Goal: Transaction & Acquisition: Purchase product/service

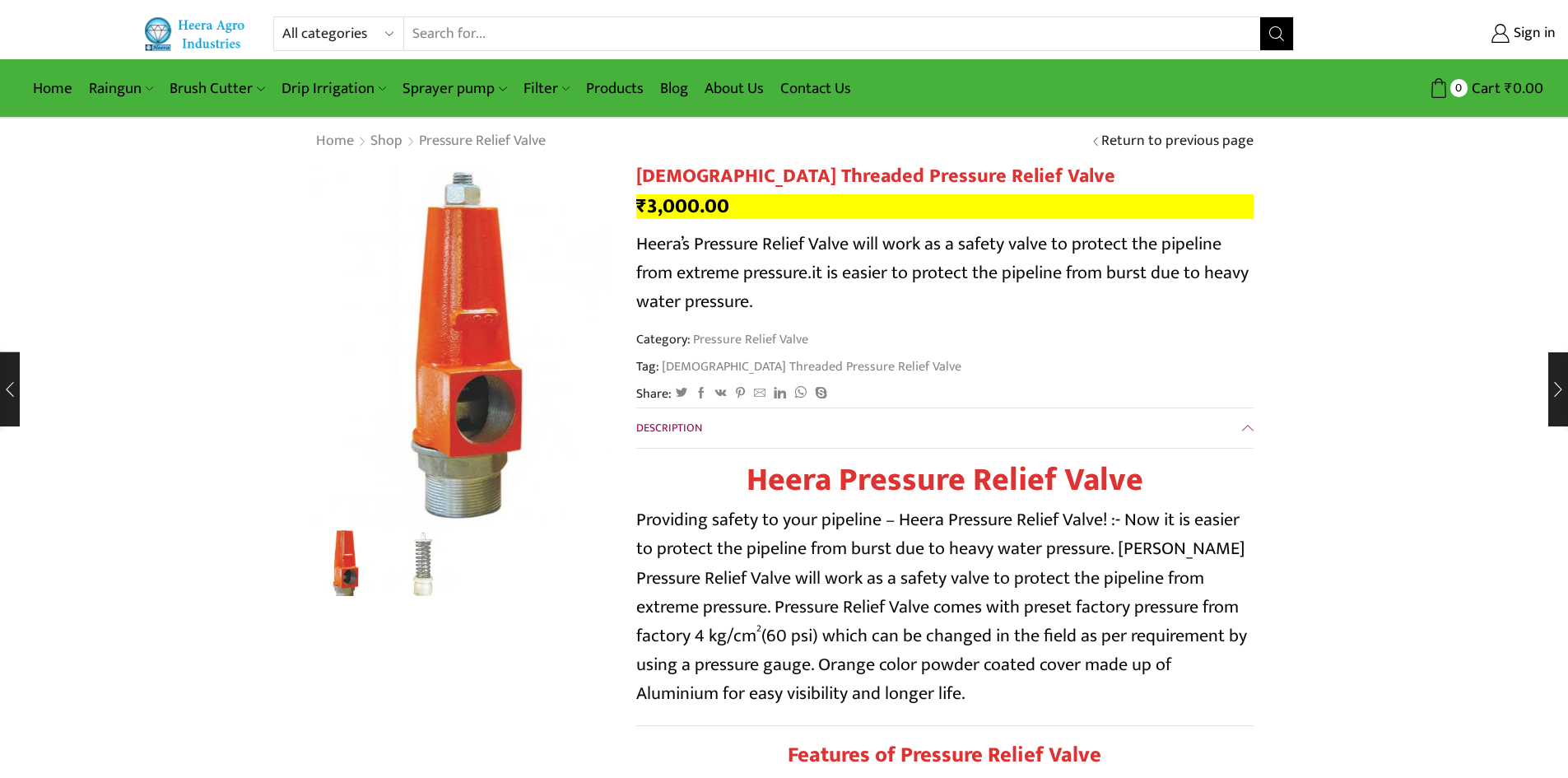
click at [454, 38] on input "Search input" at bounding box center [833, 33] width 857 height 33
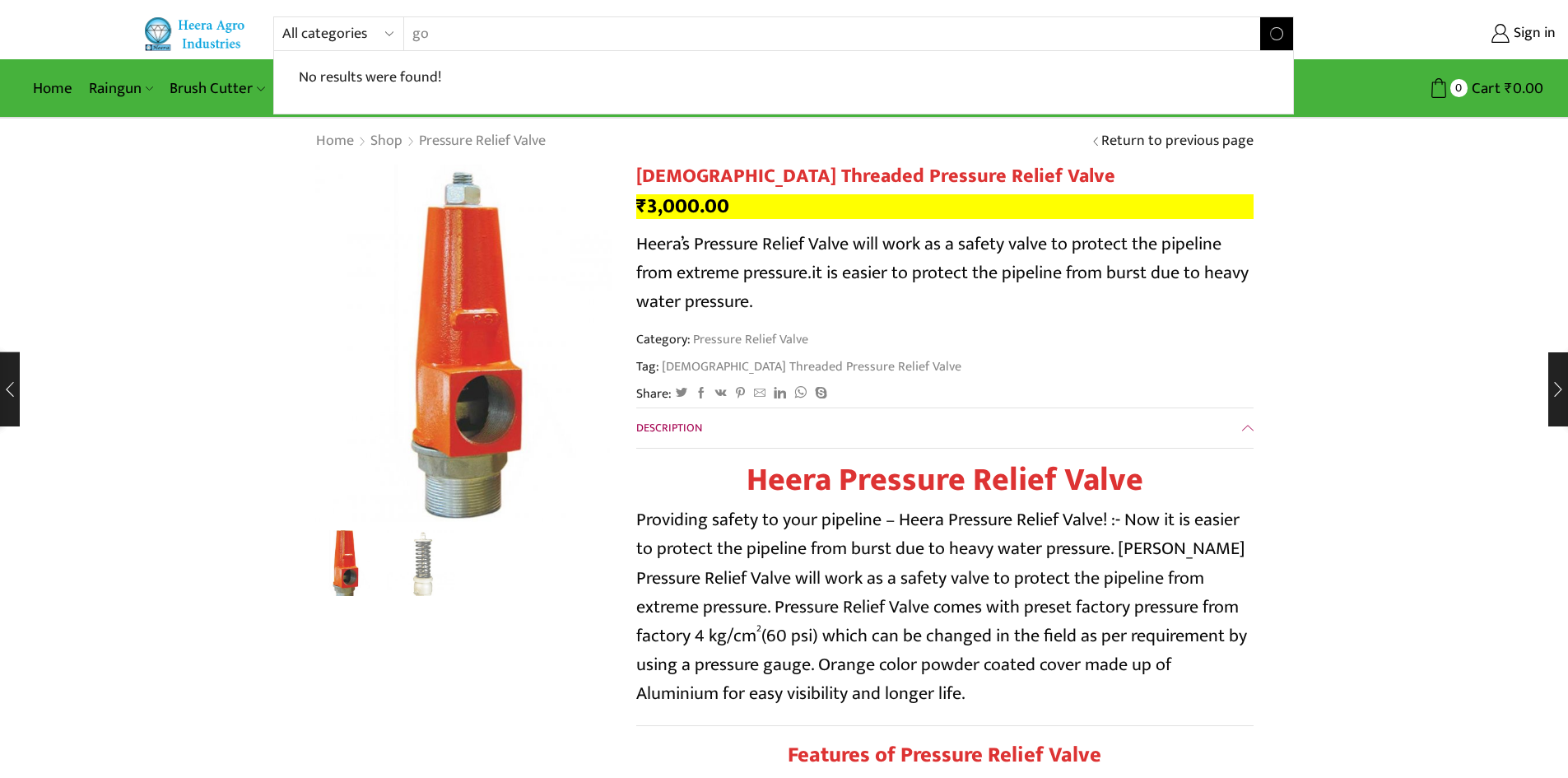
type input "g"
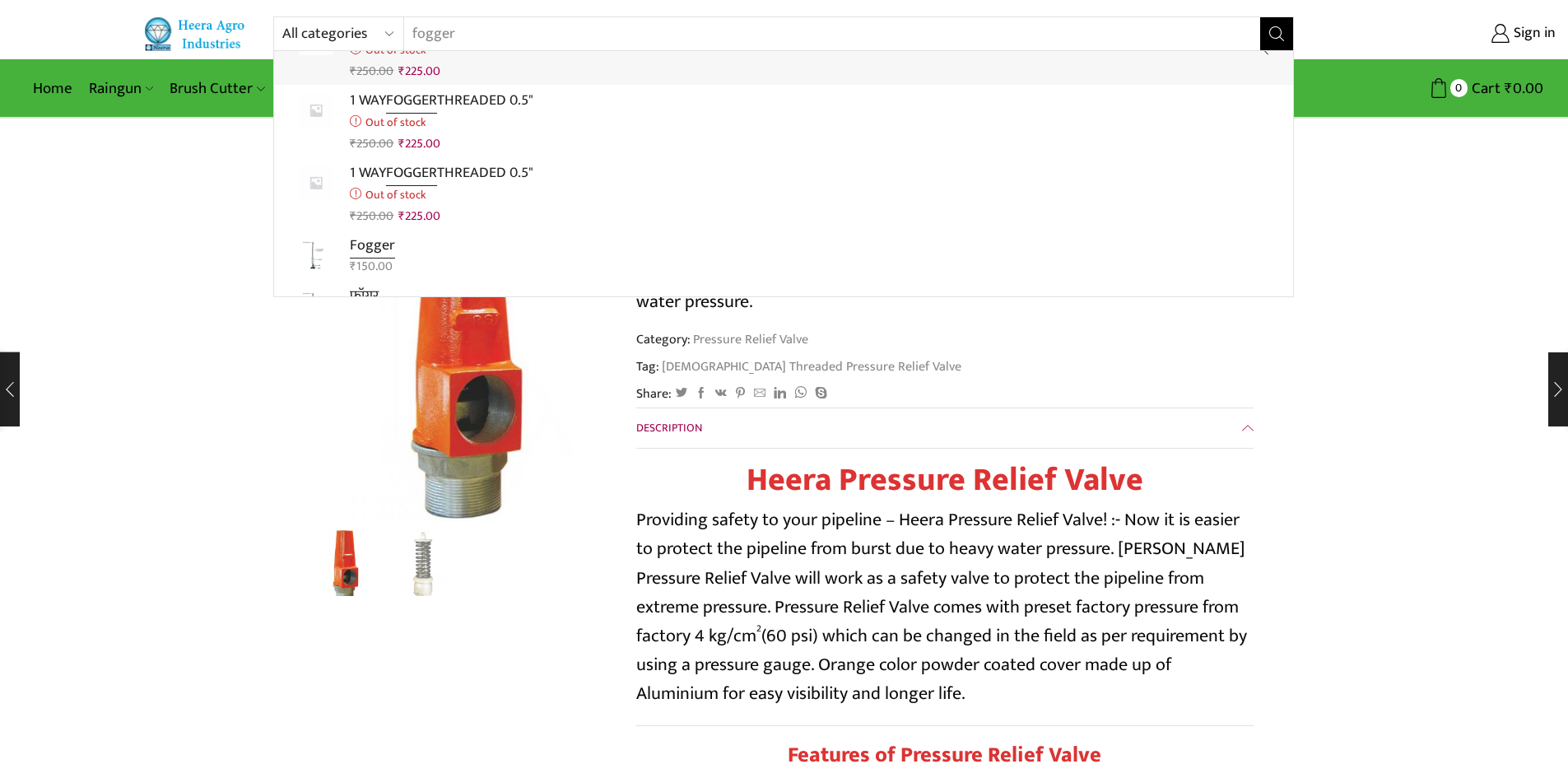
scroll to position [165, 0]
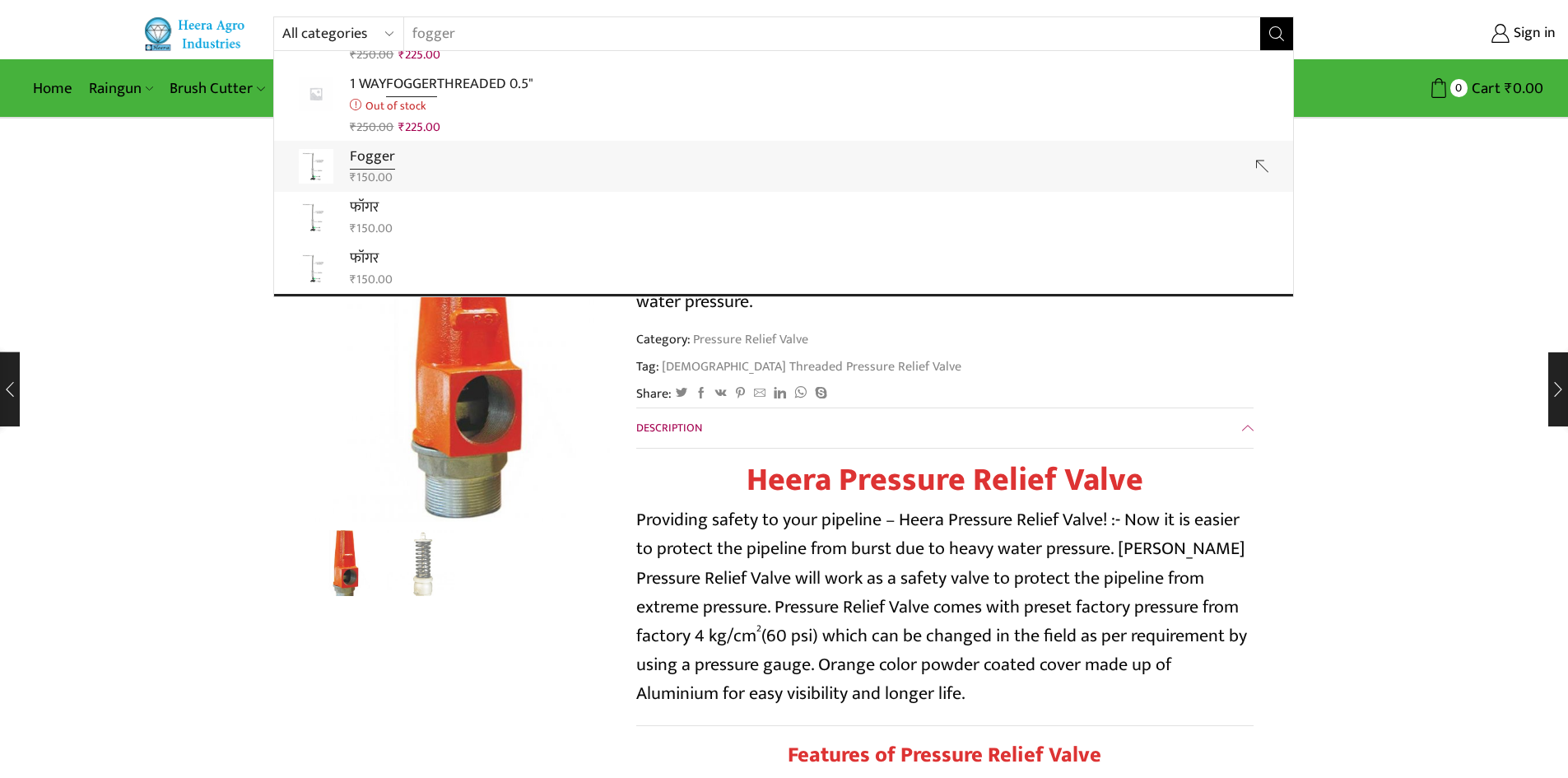
click at [361, 167] on bdi "₹ 150.00" at bounding box center [371, 177] width 43 height 21
type input "Fogger"
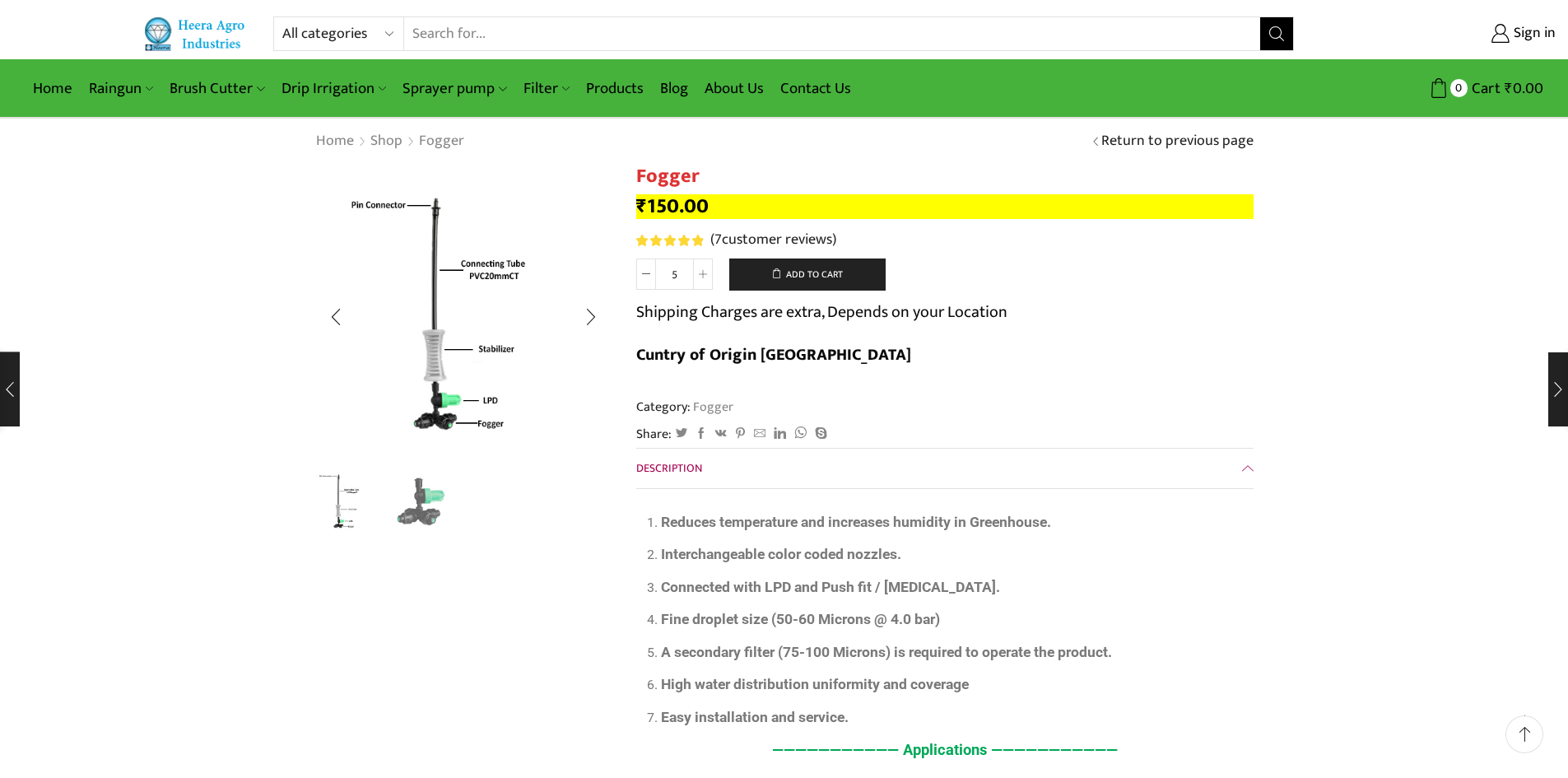
scroll to position [165, 0]
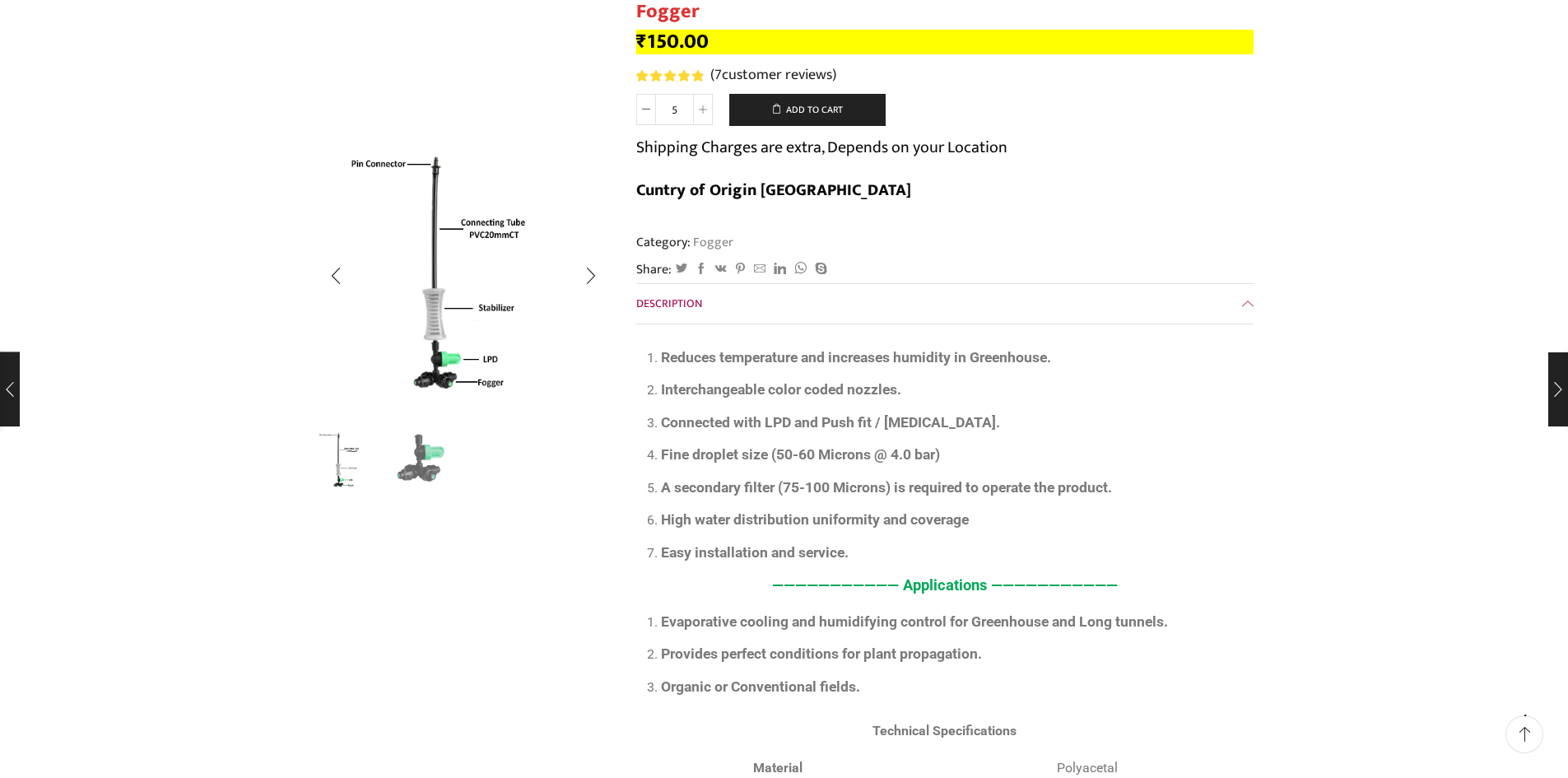
click at [413, 459] on img "2 / 2" at bounding box center [421, 460] width 69 height 69
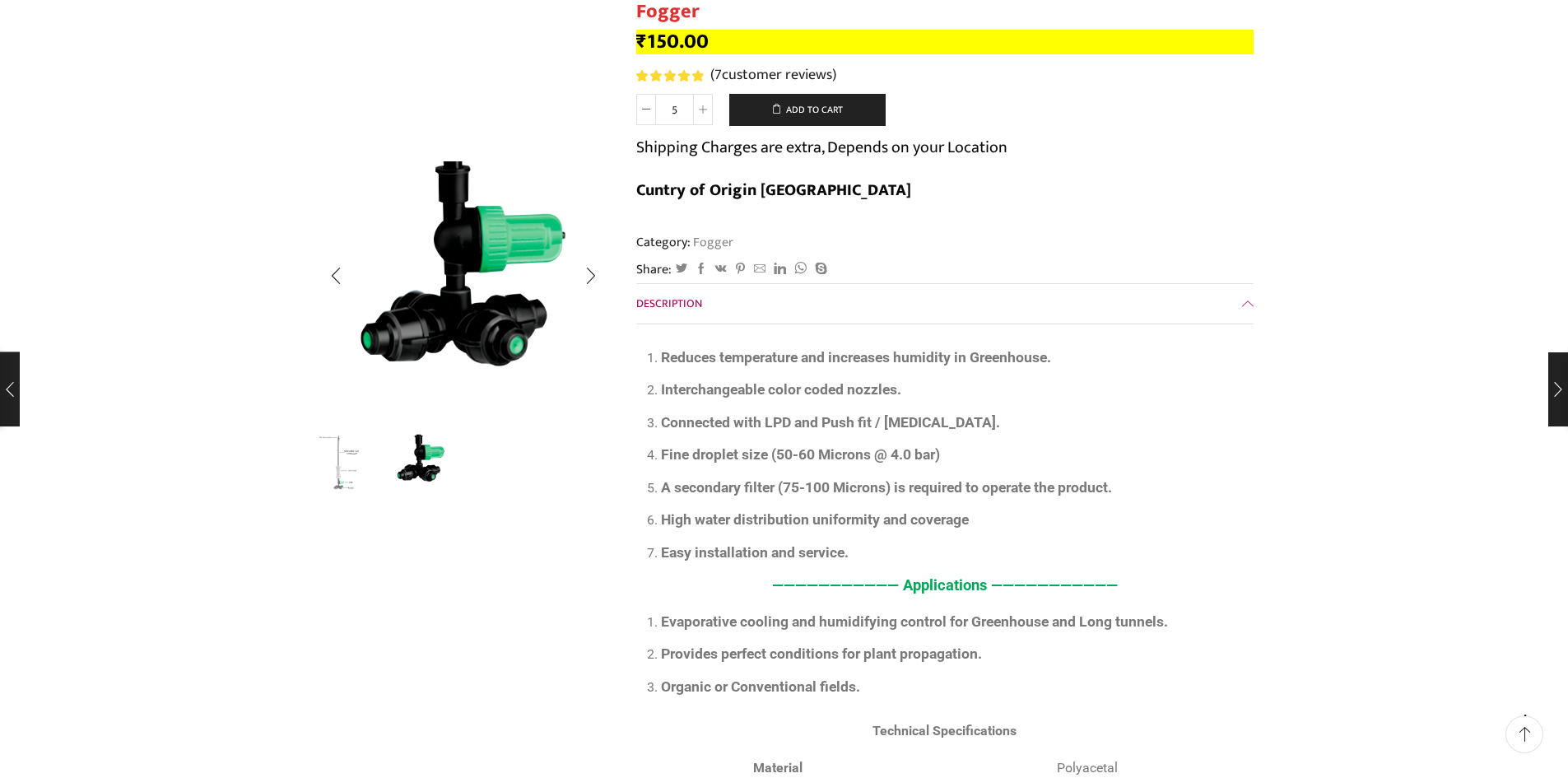
click at [465, 309] on img "2 / 2" at bounding box center [464, 272] width 296 height 296
